Goal: Task Accomplishment & Management: Use online tool/utility

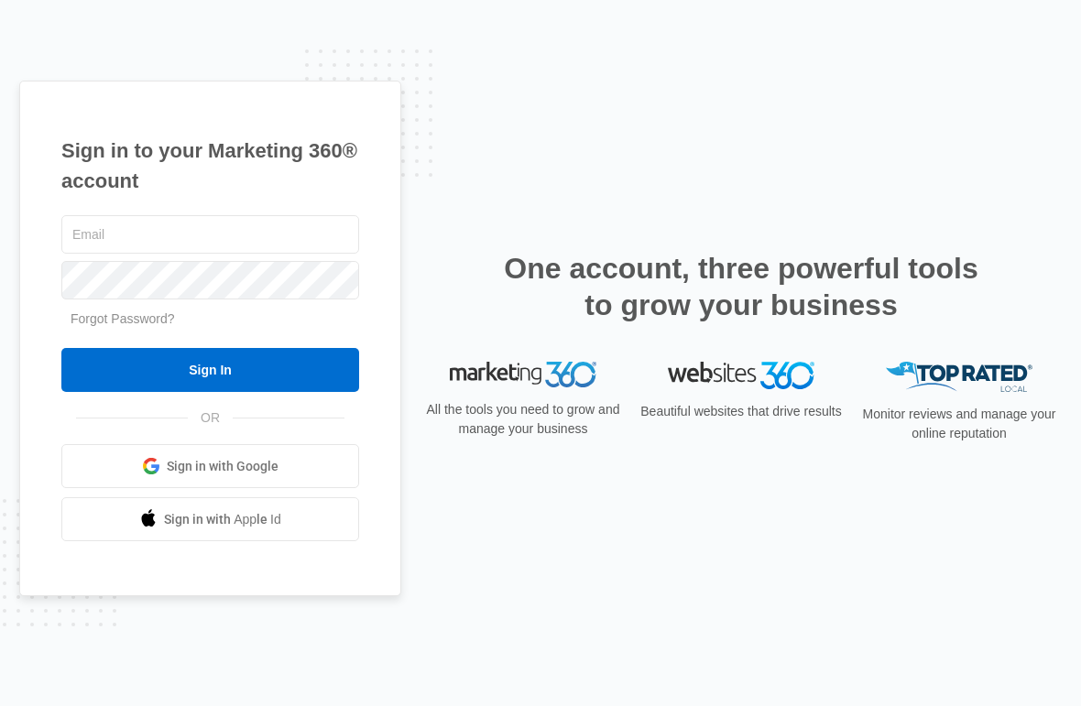
click at [309, 254] on input "text" at bounding box center [210, 234] width 298 height 38
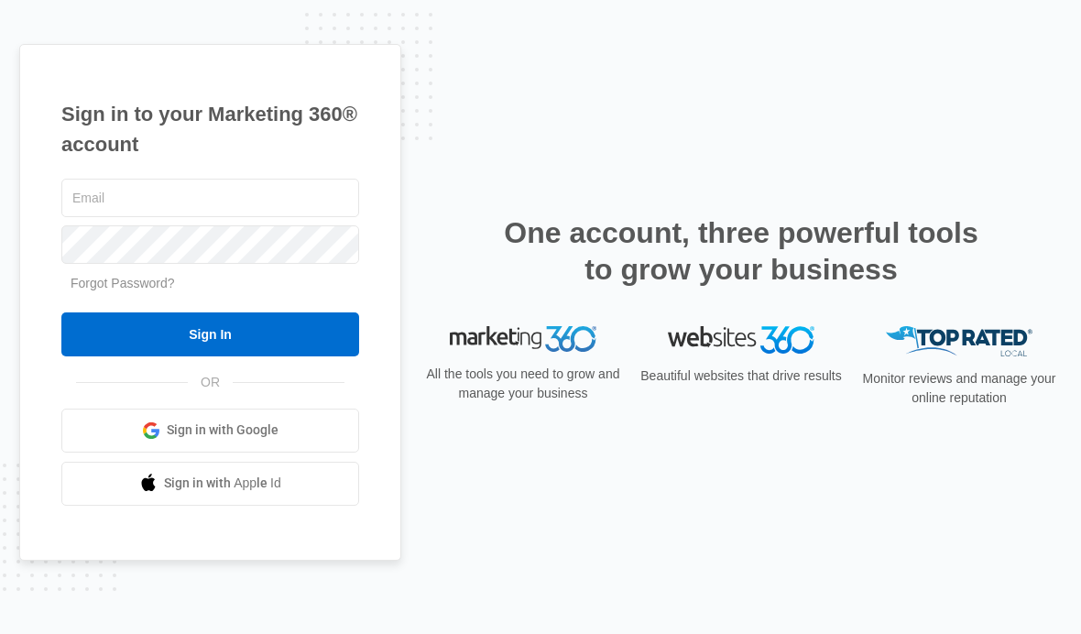
click at [335, 217] on input "text" at bounding box center [210, 198] width 298 height 38
type input "[EMAIL_ADDRESS][DOMAIN_NAME]"
click at [311, 356] on input "Sign In" at bounding box center [210, 334] width 298 height 44
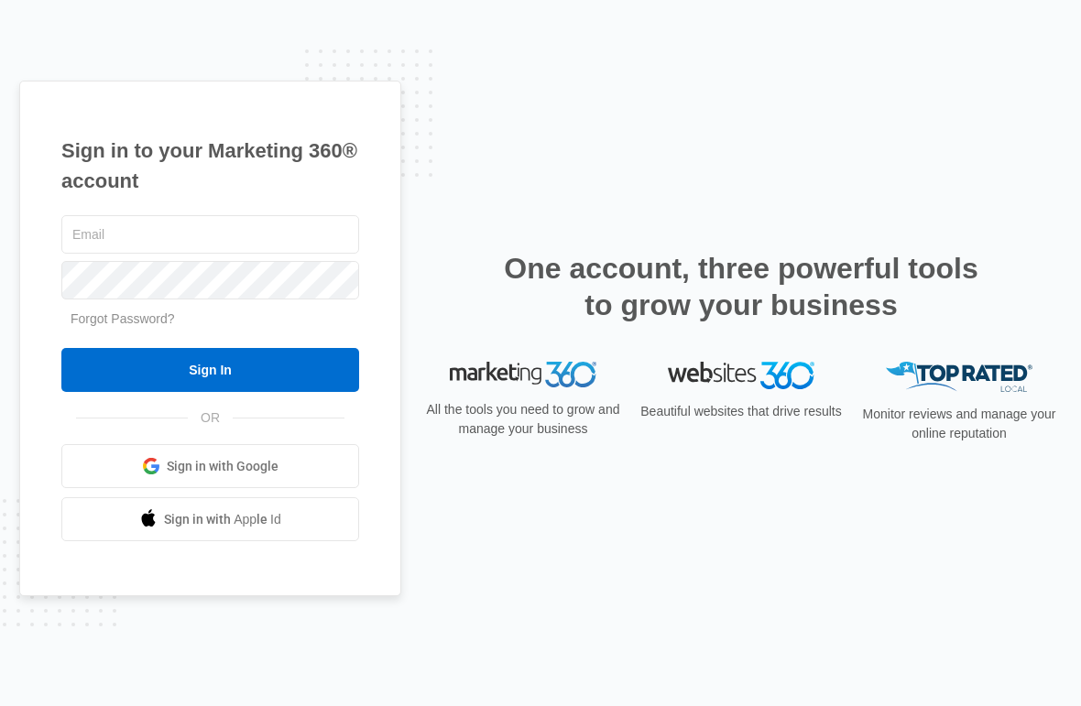
click at [312, 247] on input "text" at bounding box center [210, 234] width 298 height 38
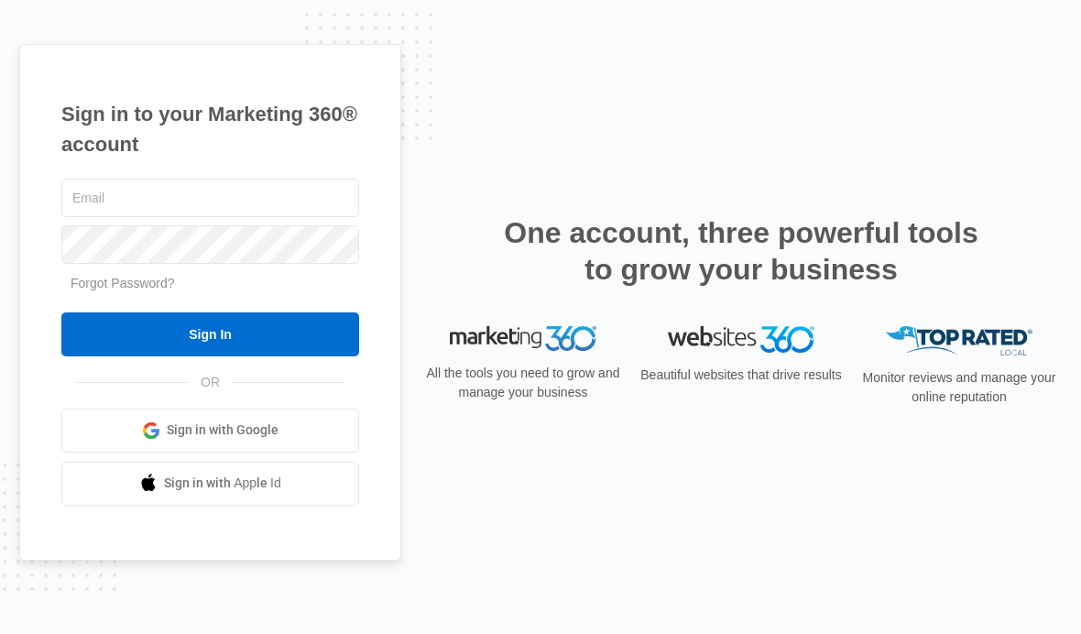
type input "hernanservices@outlook.com"
click at [318, 356] on input "Sign In" at bounding box center [210, 334] width 298 height 44
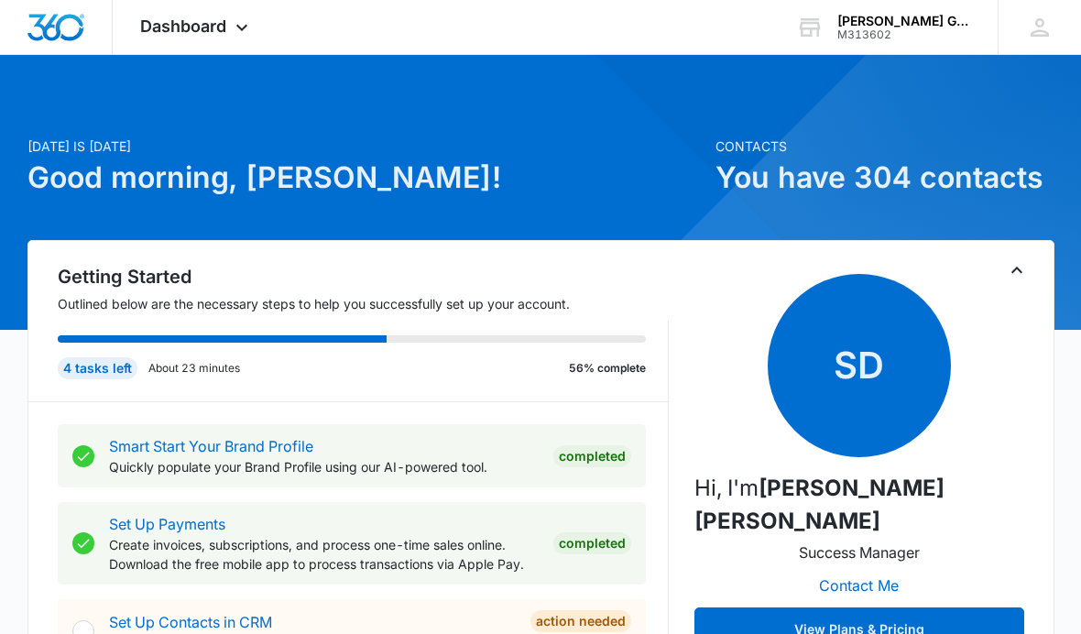
click at [202, 25] on span "Dashboard" at bounding box center [183, 25] width 86 height 19
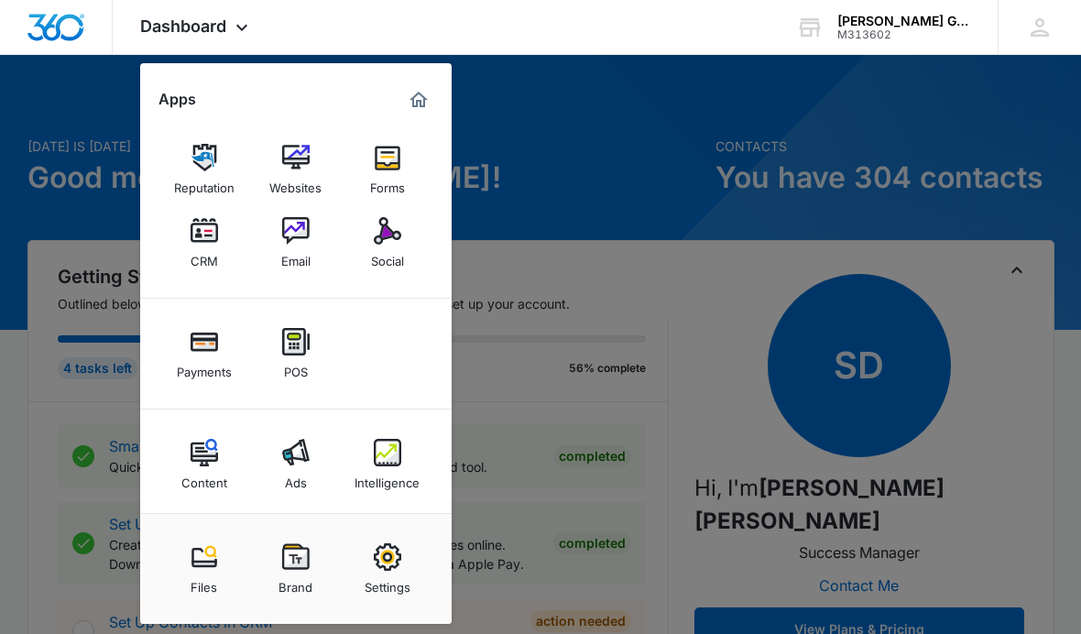
click at [209, 244] on img at bounding box center [203, 230] width 27 height 27
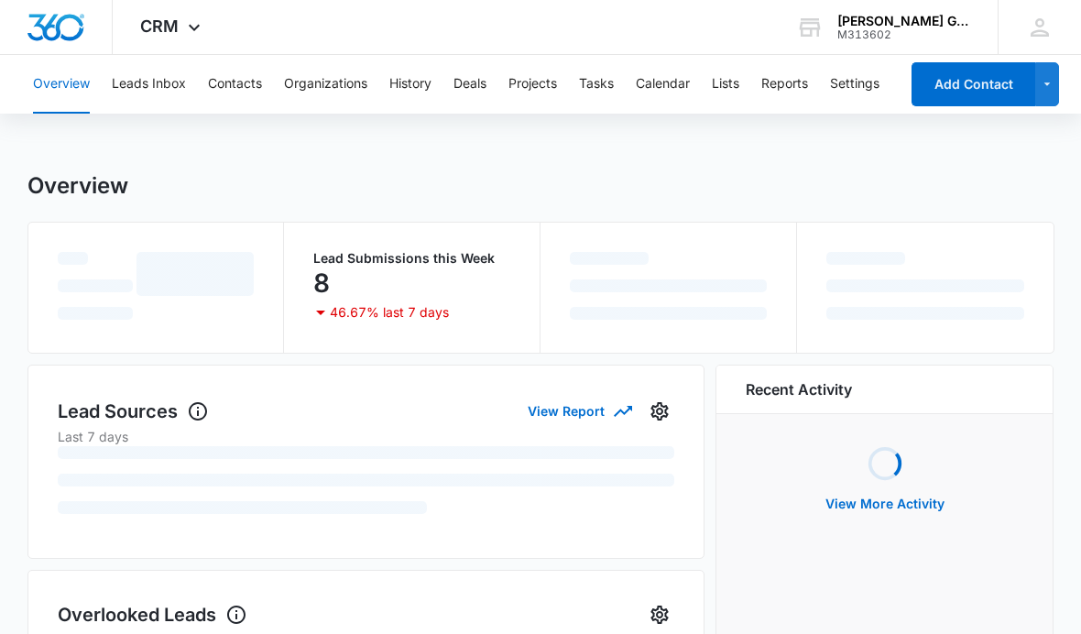
click at [179, 76] on button "Leads Inbox" at bounding box center [149, 84] width 74 height 59
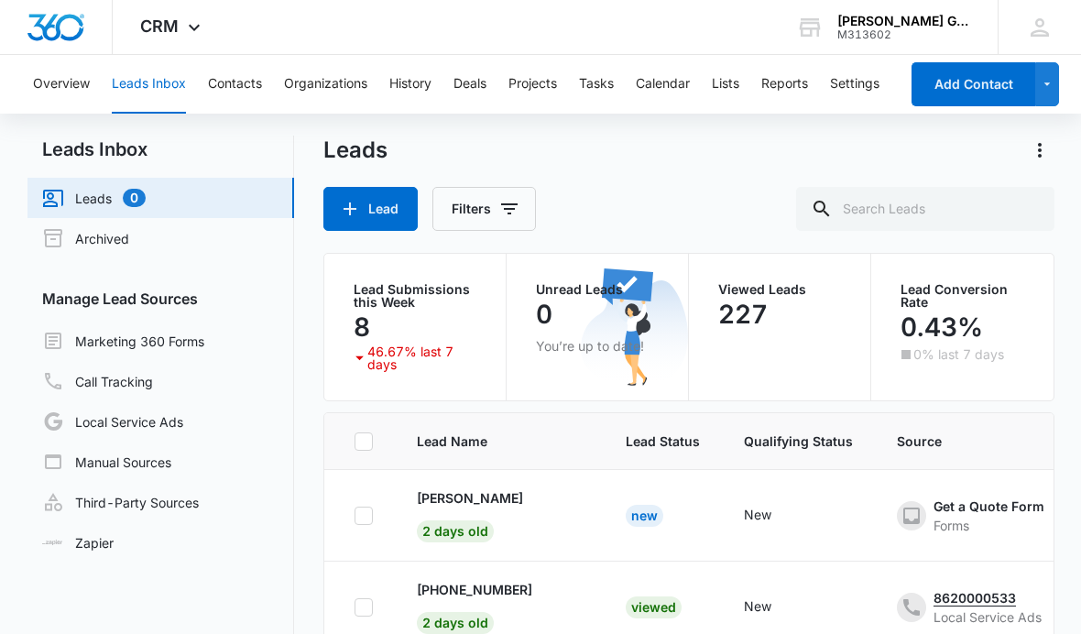
scroll to position [12, 0]
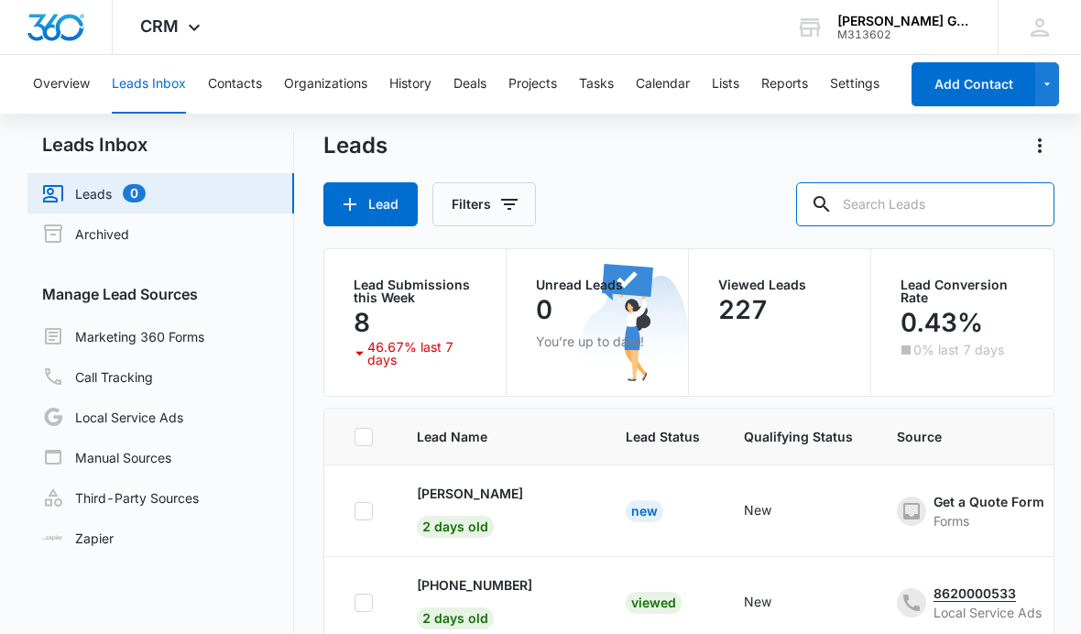
click at [883, 214] on input "text" at bounding box center [925, 204] width 258 height 44
type input "[PERSON_NAME]"
click at [805, 207] on icon at bounding box center [794, 204] width 22 height 22
click at [809, 189] on div at bounding box center [793, 204] width 29 height 44
click at [835, 207] on input "[PERSON_NAME]" at bounding box center [911, 204] width 286 height 44
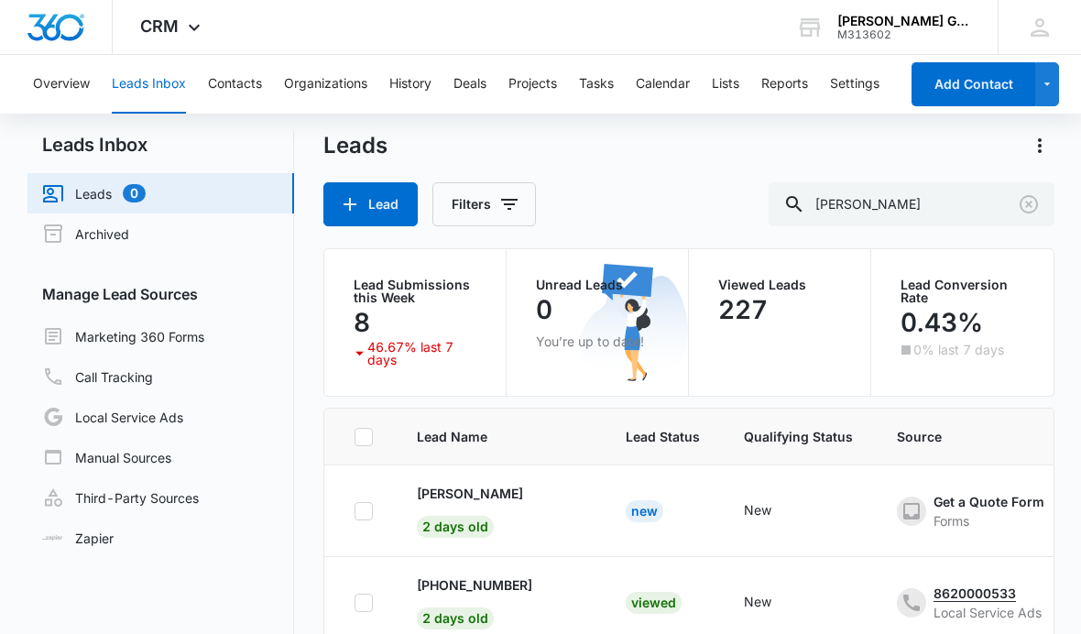
click at [805, 212] on icon at bounding box center [794, 204] width 22 height 22
click at [908, 208] on input "[PERSON_NAME]" at bounding box center [911, 204] width 286 height 44
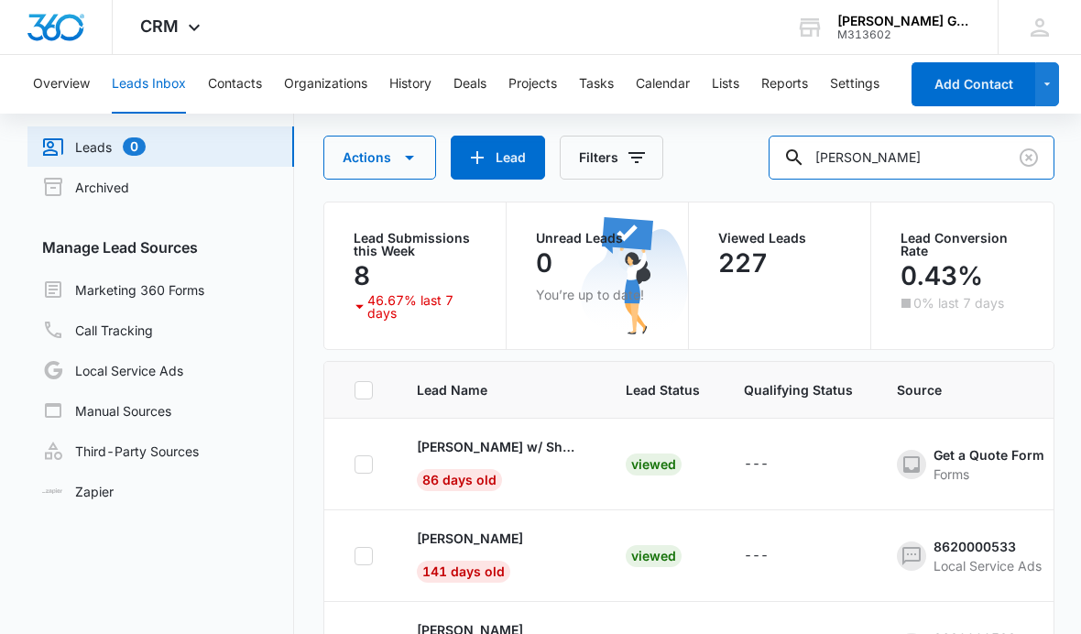
scroll to position [0, 0]
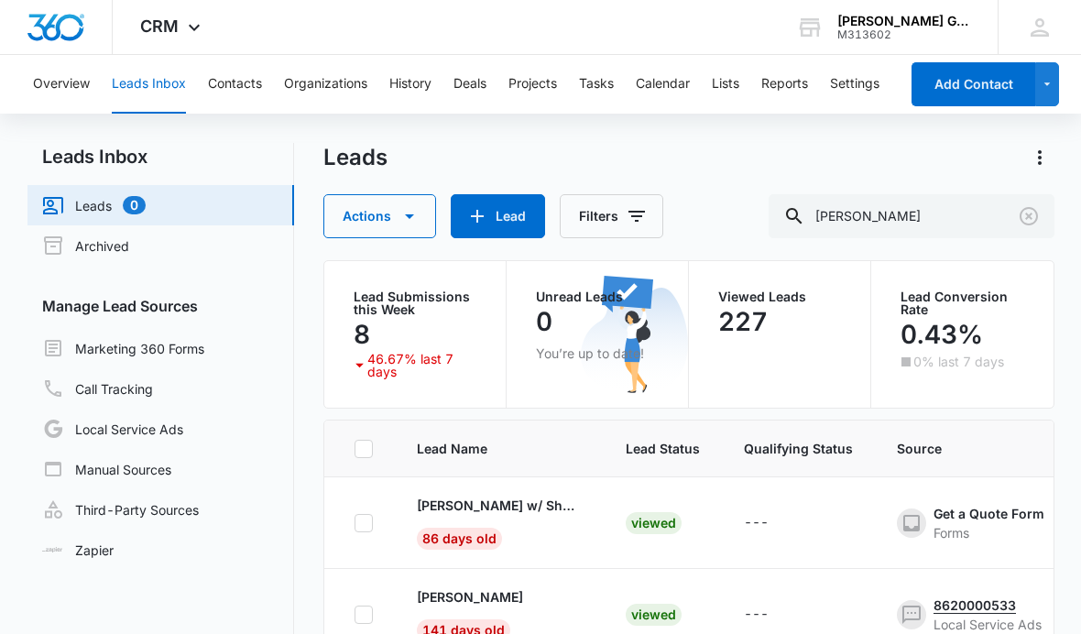
click at [1027, 219] on icon "Clear" at bounding box center [1028, 216] width 22 height 22
